Goal: Information Seeking & Learning: Learn about a topic

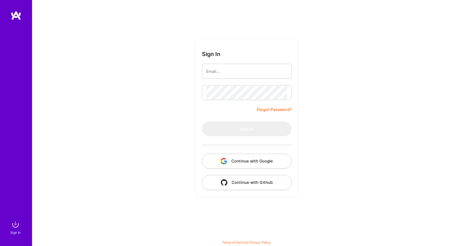
click at [241, 160] on button "Continue with Google" at bounding box center [247, 161] width 90 height 15
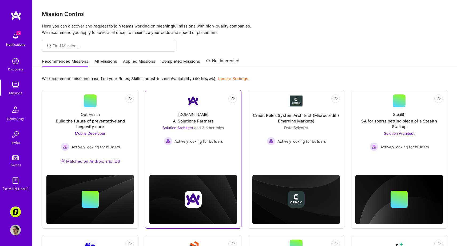
scroll to position [47, 0]
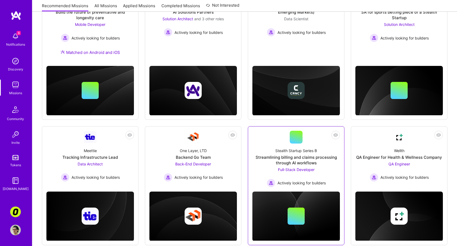
scroll to position [64, 0]
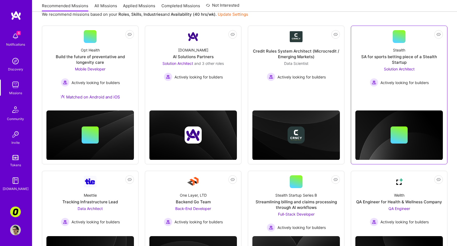
click at [390, 90] on link "Not Interested Stealth SA for sports betting piece of a Stealth Startup Solutio…" at bounding box center [398, 61] width 87 height 63
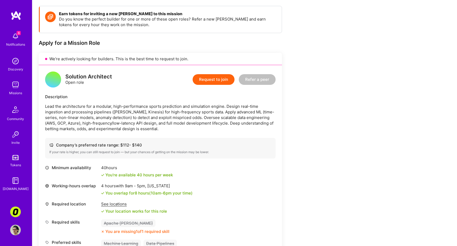
scroll to position [111, 0]
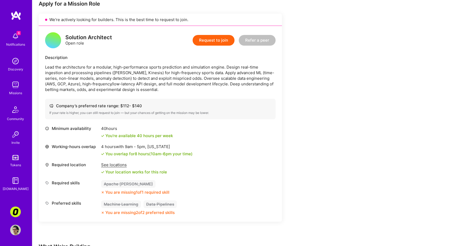
click at [334, 79] on div "Earn tokens for inviting a new [PERSON_NAME] to this mission Do you know the pe…" at bounding box center [199, 175] width 320 height 417
